Goal: Transaction & Acquisition: Purchase product/service

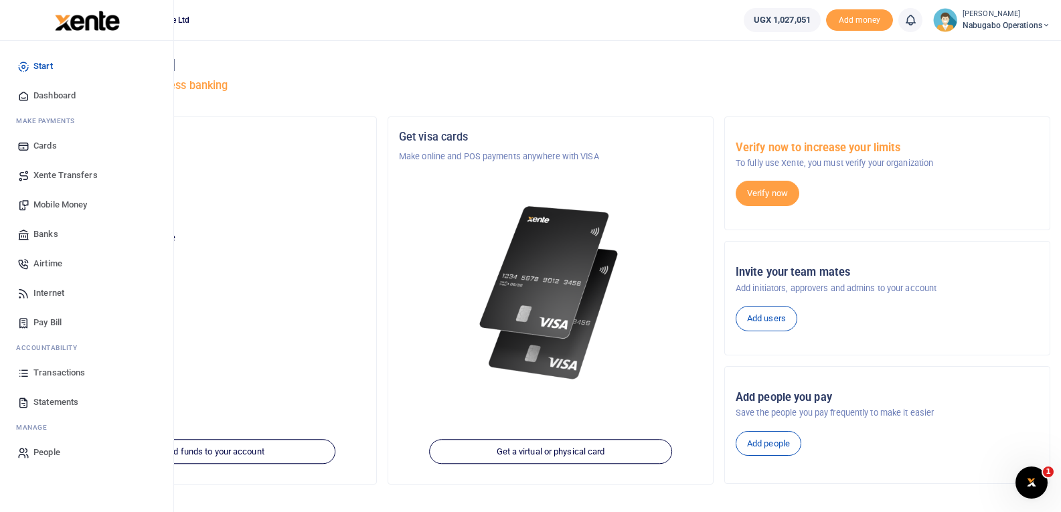
click at [55, 200] on span "Mobile Money" at bounding box center [60, 204] width 54 height 13
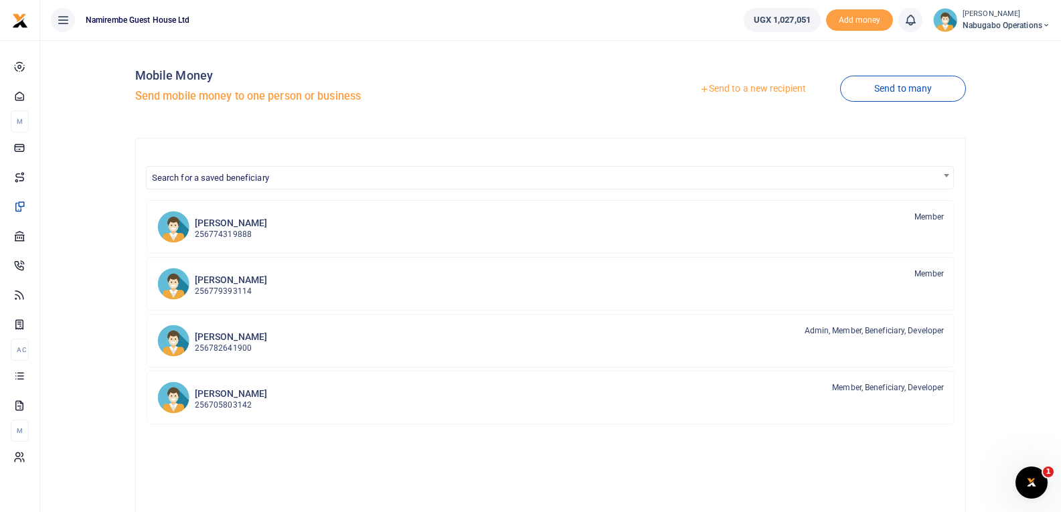
click at [735, 88] on link "Send to a new recipient" at bounding box center [752, 89] width 175 height 24
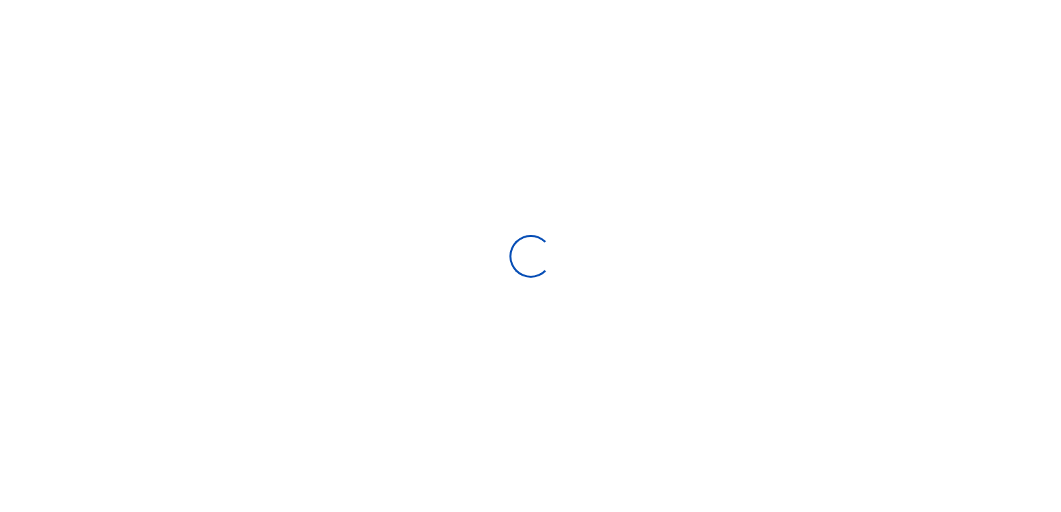
select select "Loading bundles"
select select
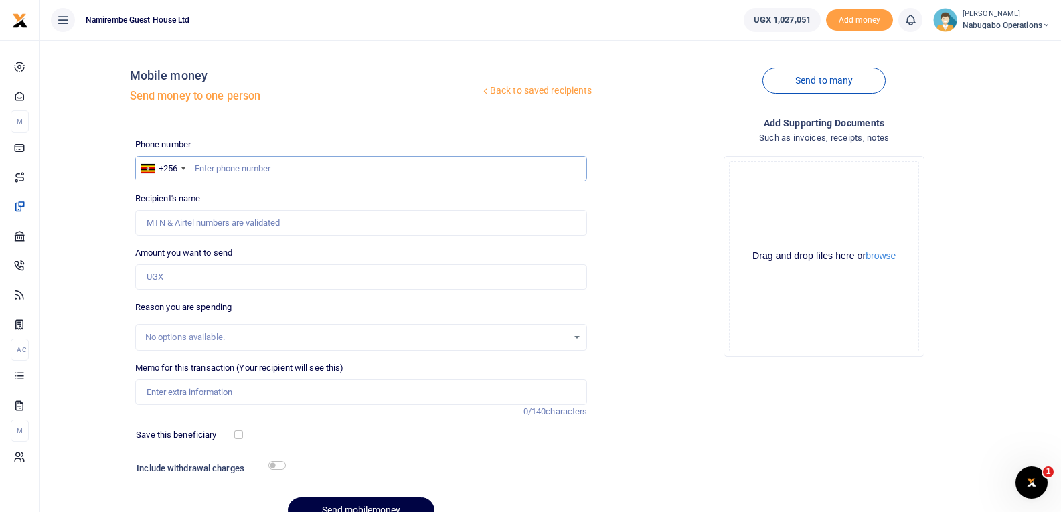
click at [207, 167] on input "text" at bounding box center [361, 168] width 452 height 25
type input "708151318"
type input "Eddy Kayemba"
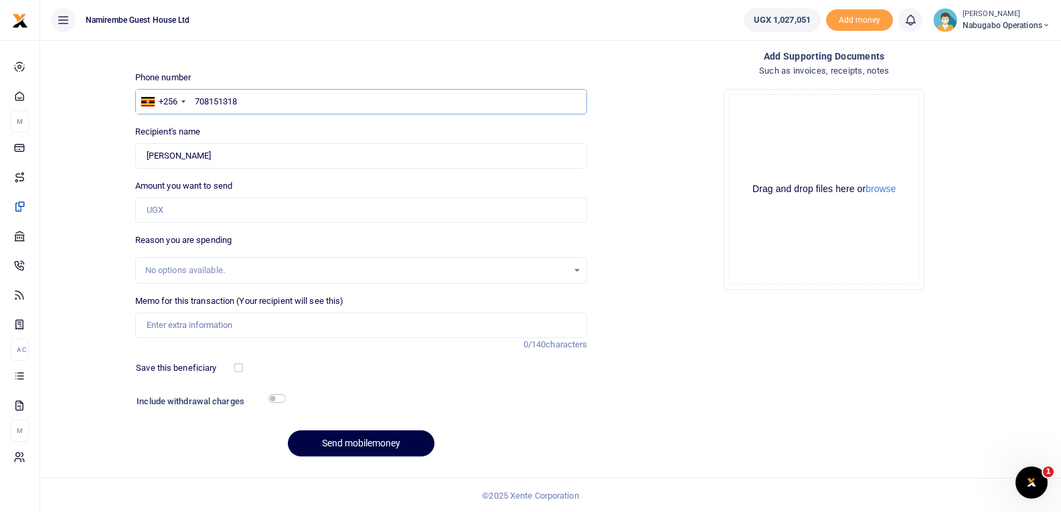
type input "708151318"
click at [177, 214] on input "Amount you want to send" at bounding box center [361, 209] width 452 height 25
type input "65,000"
click at [220, 297] on label "Memo for this transaction (Your recipient will see this)" at bounding box center [239, 300] width 209 height 13
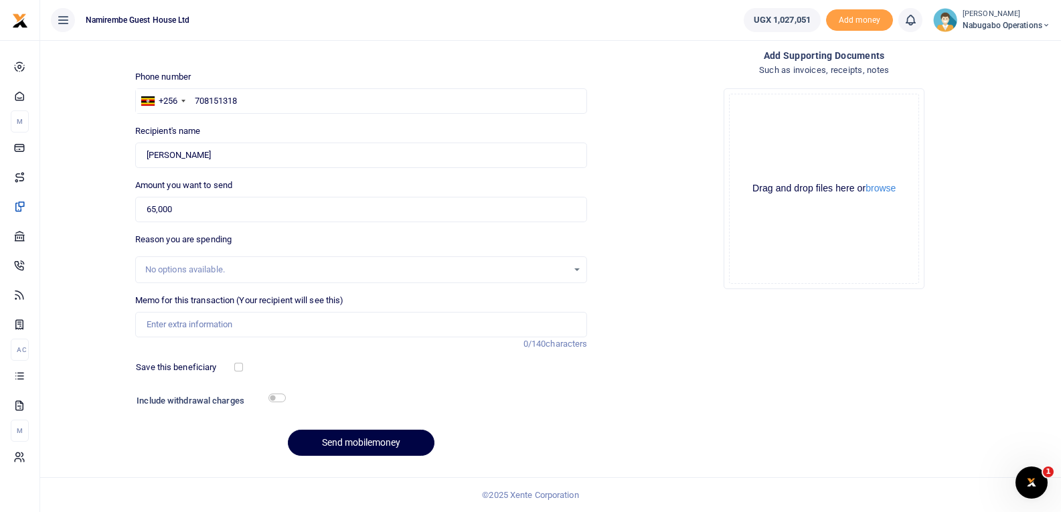
click at [220, 312] on input "Memo for this transaction (Your recipient will see this)" at bounding box center [361, 324] width 452 height 25
type input "laundary manual washing"
click at [275, 396] on input "checkbox" at bounding box center [276, 398] width 17 height 9
checkbox input "true"
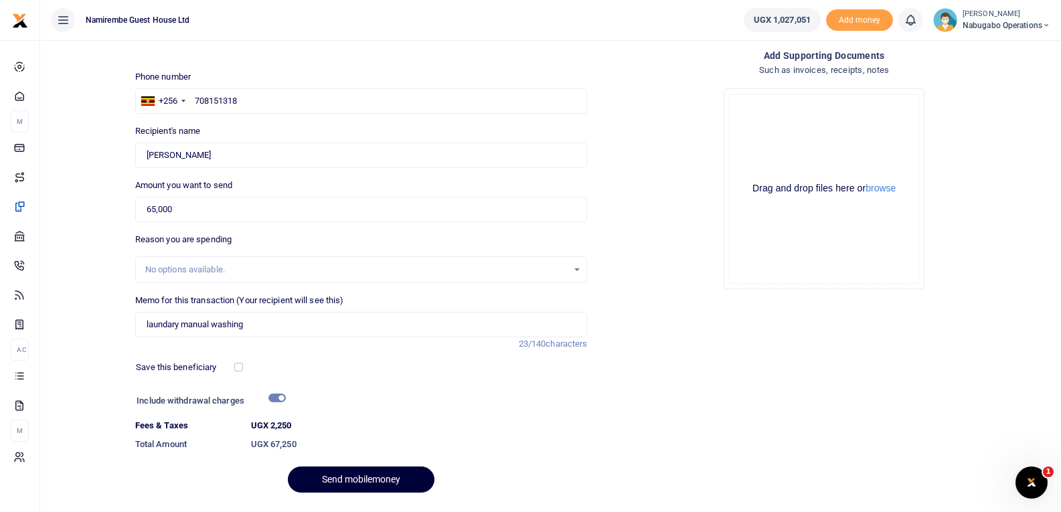
click at [333, 475] on button "Send mobilemoney" at bounding box center [361, 479] width 147 height 26
